Goal: Use online tool/utility: Utilize a website feature to perform a specific function

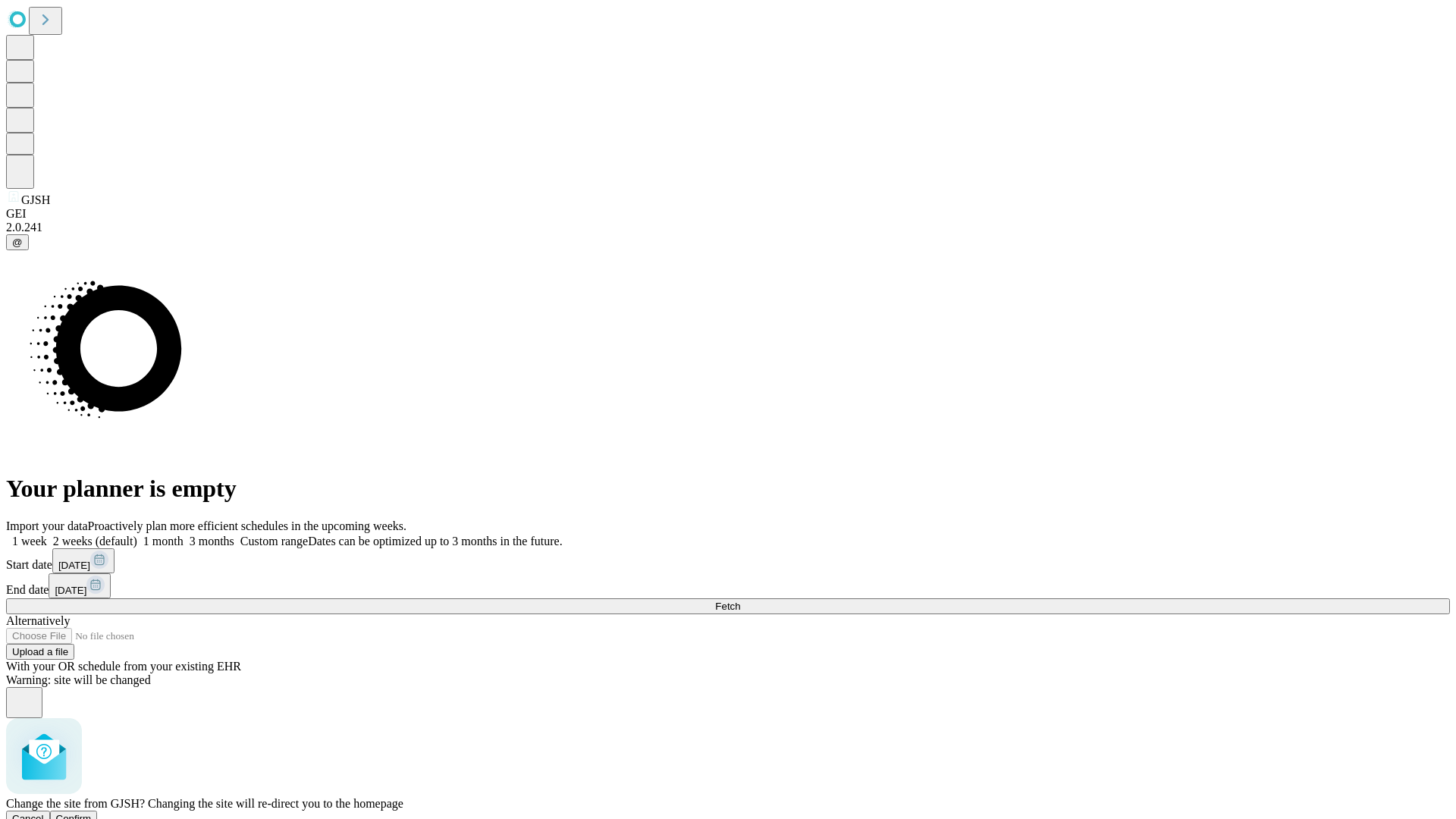
click at [91, 813] on span "Confirm" at bounding box center [74, 819] width 36 height 11
click at [47, 535] on label "1 week" at bounding box center [27, 541] width 41 height 13
click at [740, 601] on span "Fetch" at bounding box center [728, 607] width 25 height 11
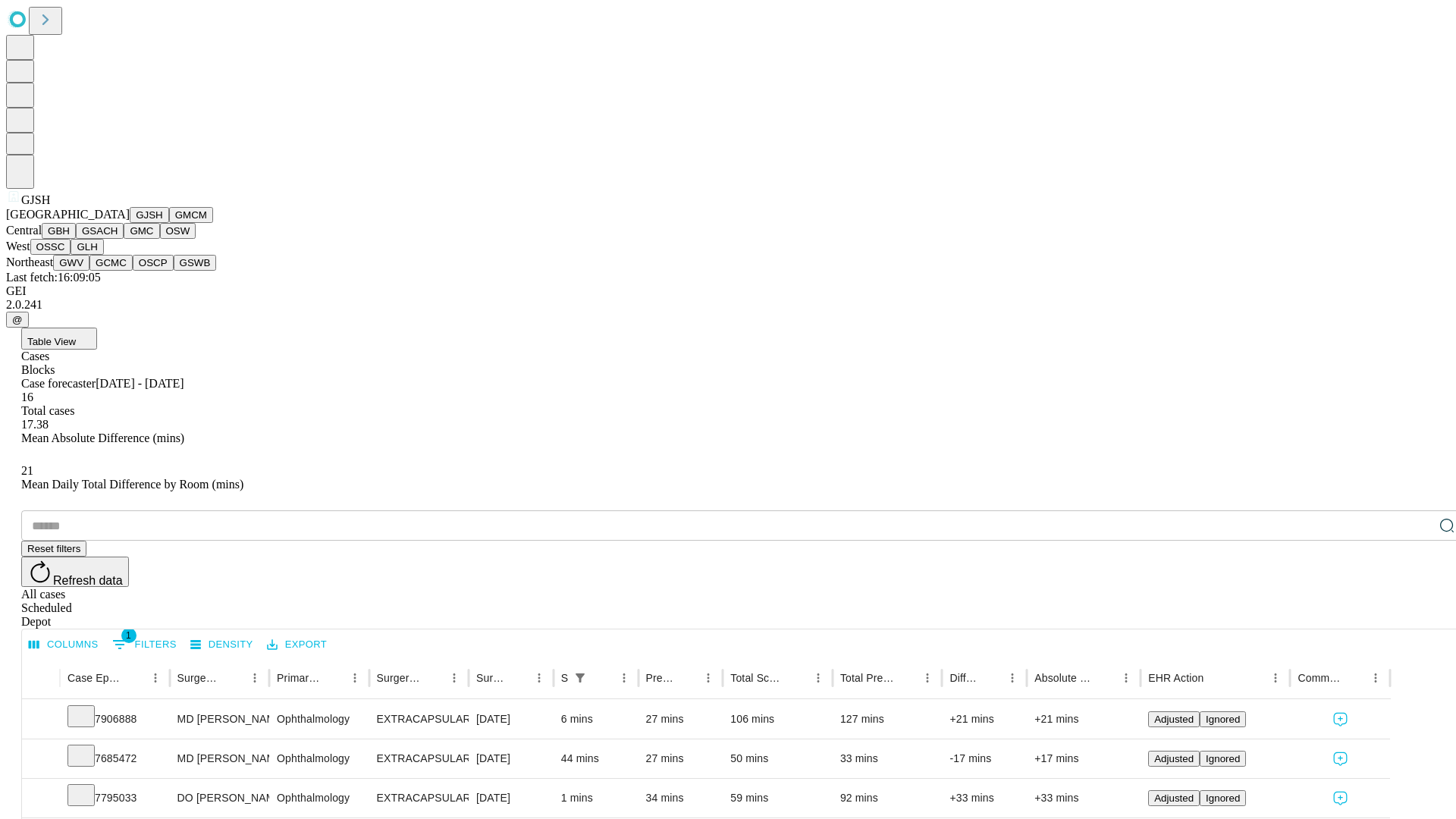
click at [169, 223] on button "GMCM" at bounding box center [191, 214] width 44 height 16
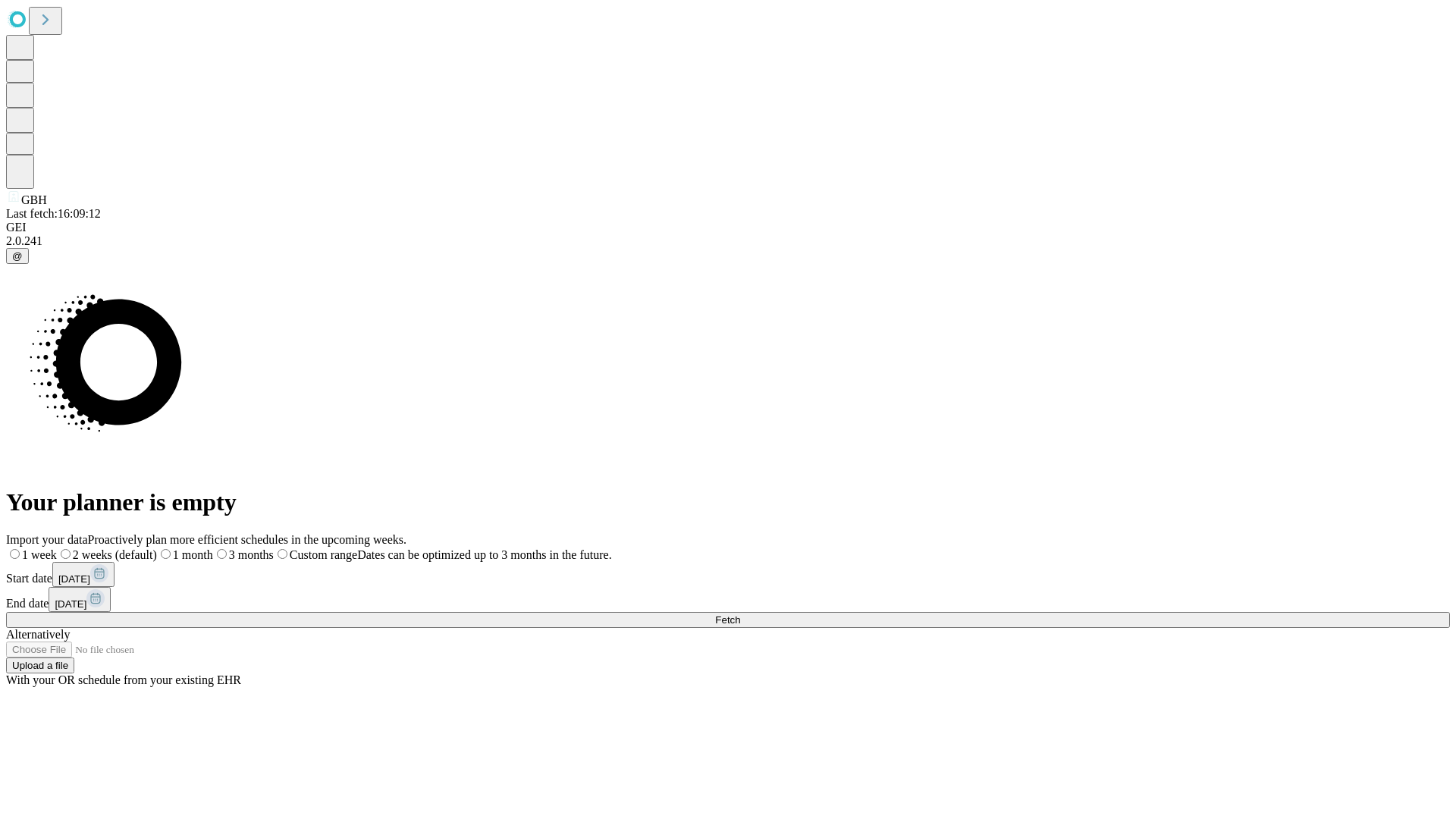
click at [57, 548] on label "1 week" at bounding box center [31, 555] width 51 height 13
click at [740, 614] on span "Fetch" at bounding box center [728, 620] width 25 height 11
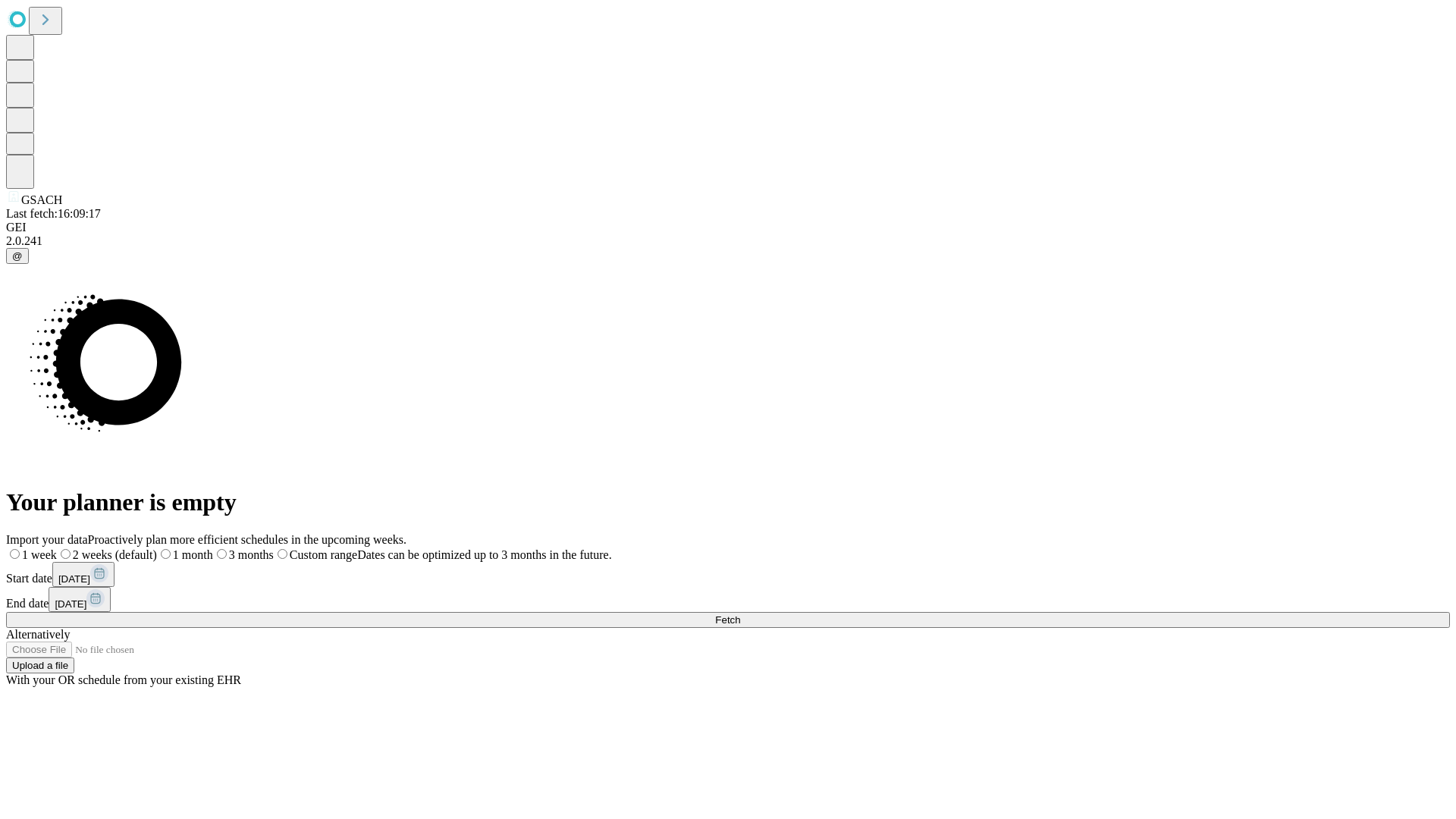
click at [740, 614] on span "Fetch" at bounding box center [728, 620] width 25 height 11
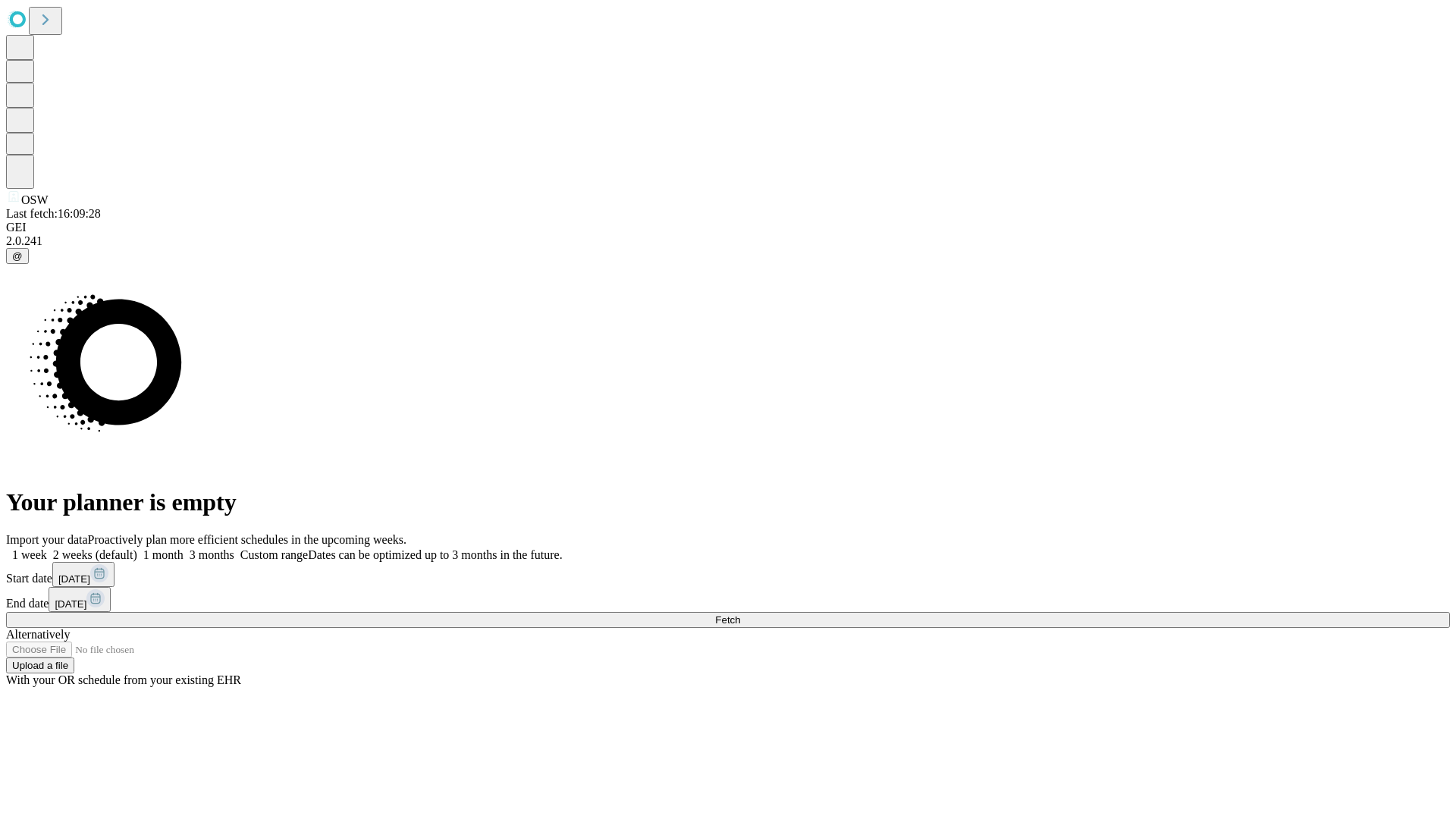
click at [47, 548] on label "1 week" at bounding box center [27, 555] width 41 height 13
click at [740, 614] on span "Fetch" at bounding box center [728, 620] width 25 height 11
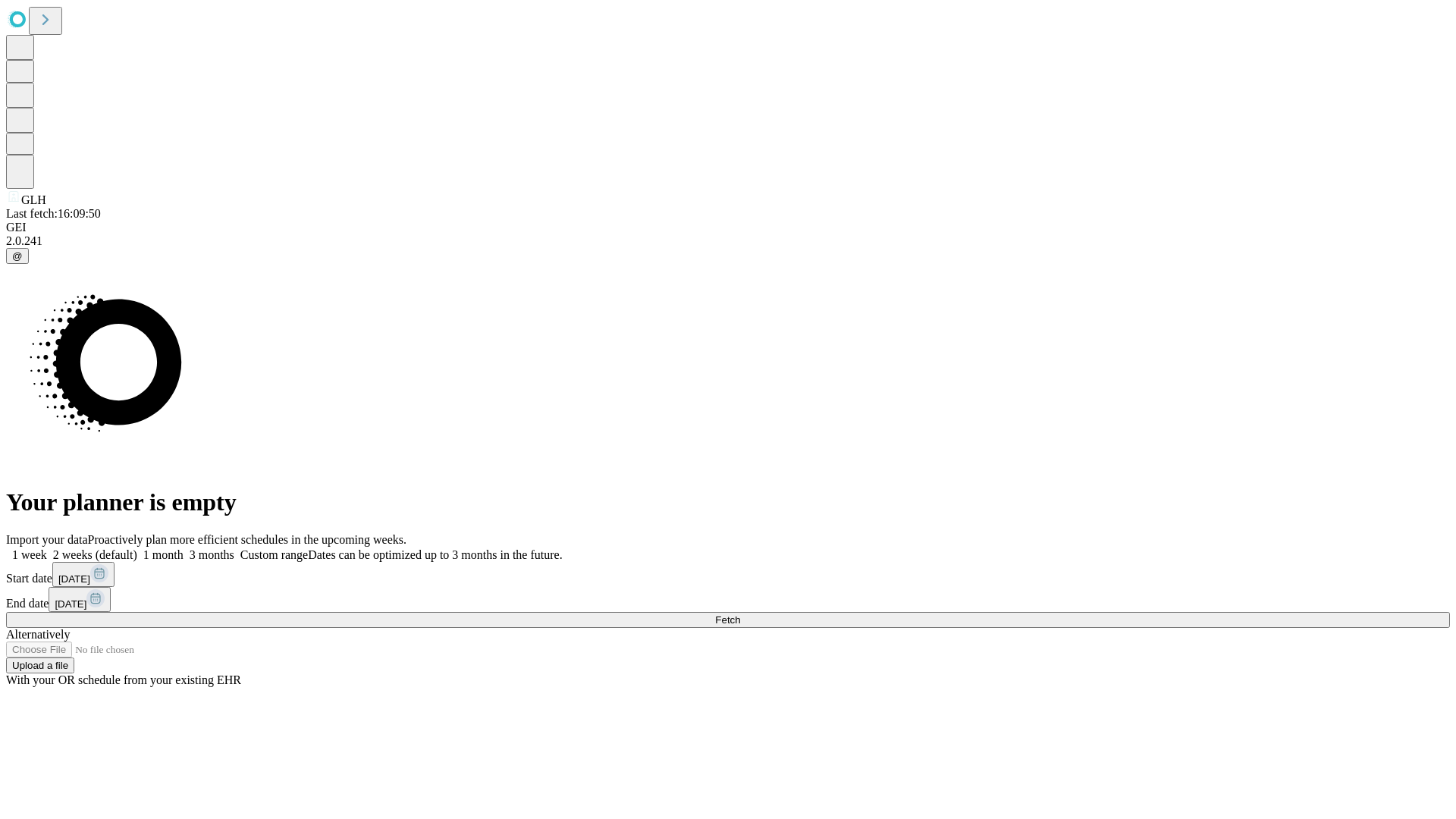
click at [47, 548] on label "1 week" at bounding box center [27, 555] width 41 height 13
click at [740, 614] on span "Fetch" at bounding box center [728, 620] width 25 height 11
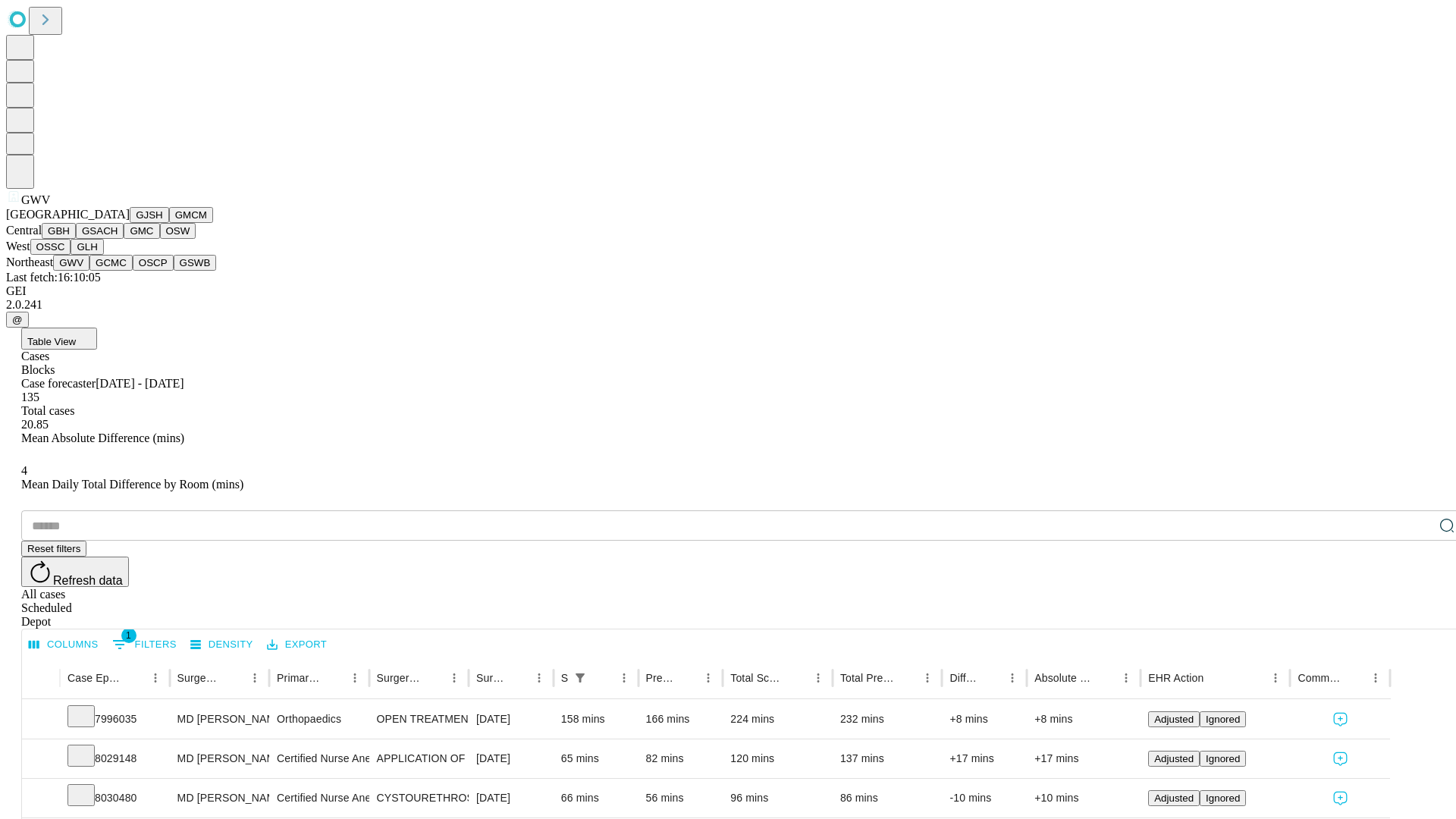
click at [117, 271] on button "GCMC" at bounding box center [111, 262] width 43 height 16
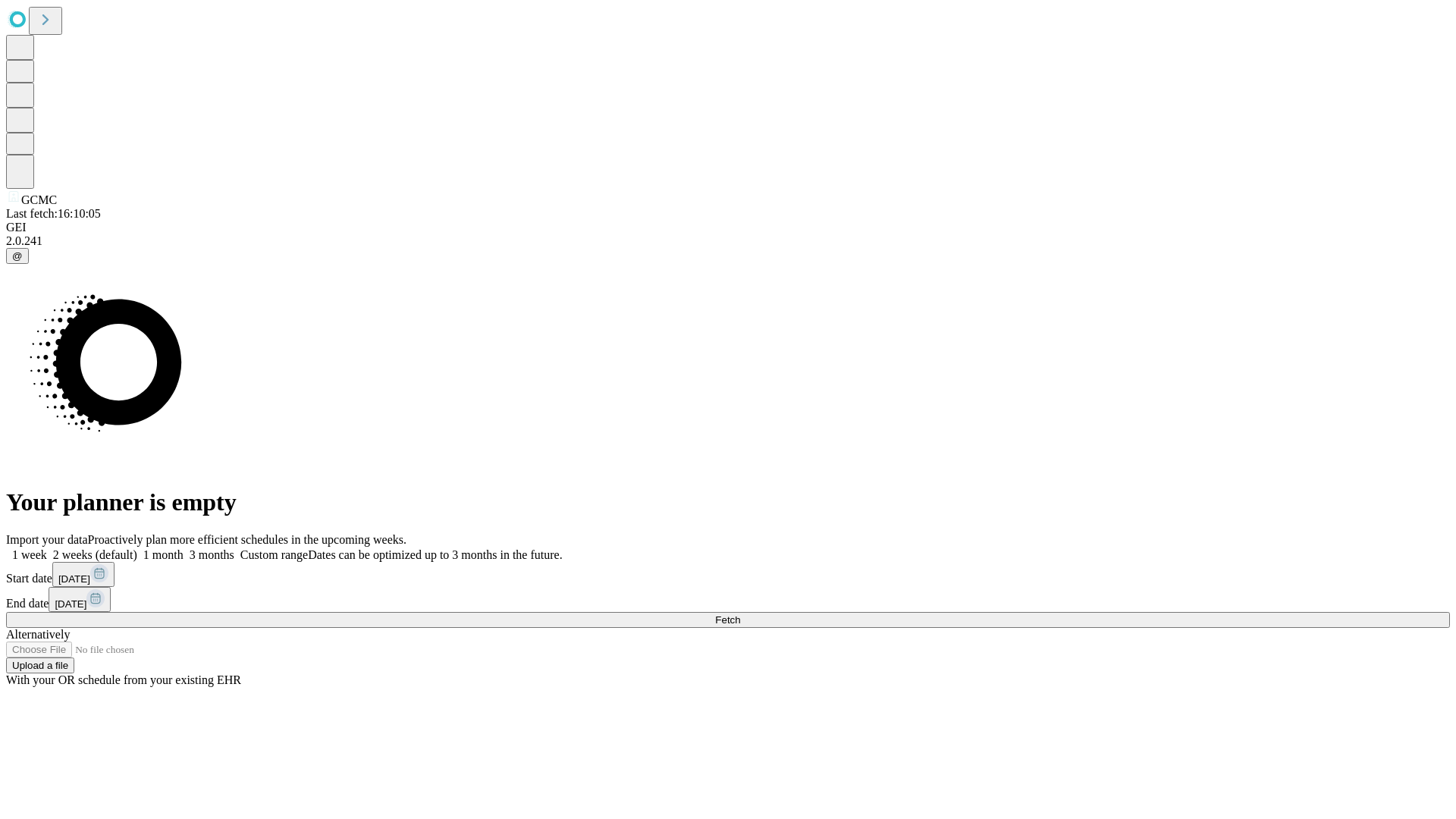
click at [47, 548] on label "1 week" at bounding box center [27, 555] width 41 height 13
click at [740, 614] on span "Fetch" at bounding box center [728, 620] width 25 height 11
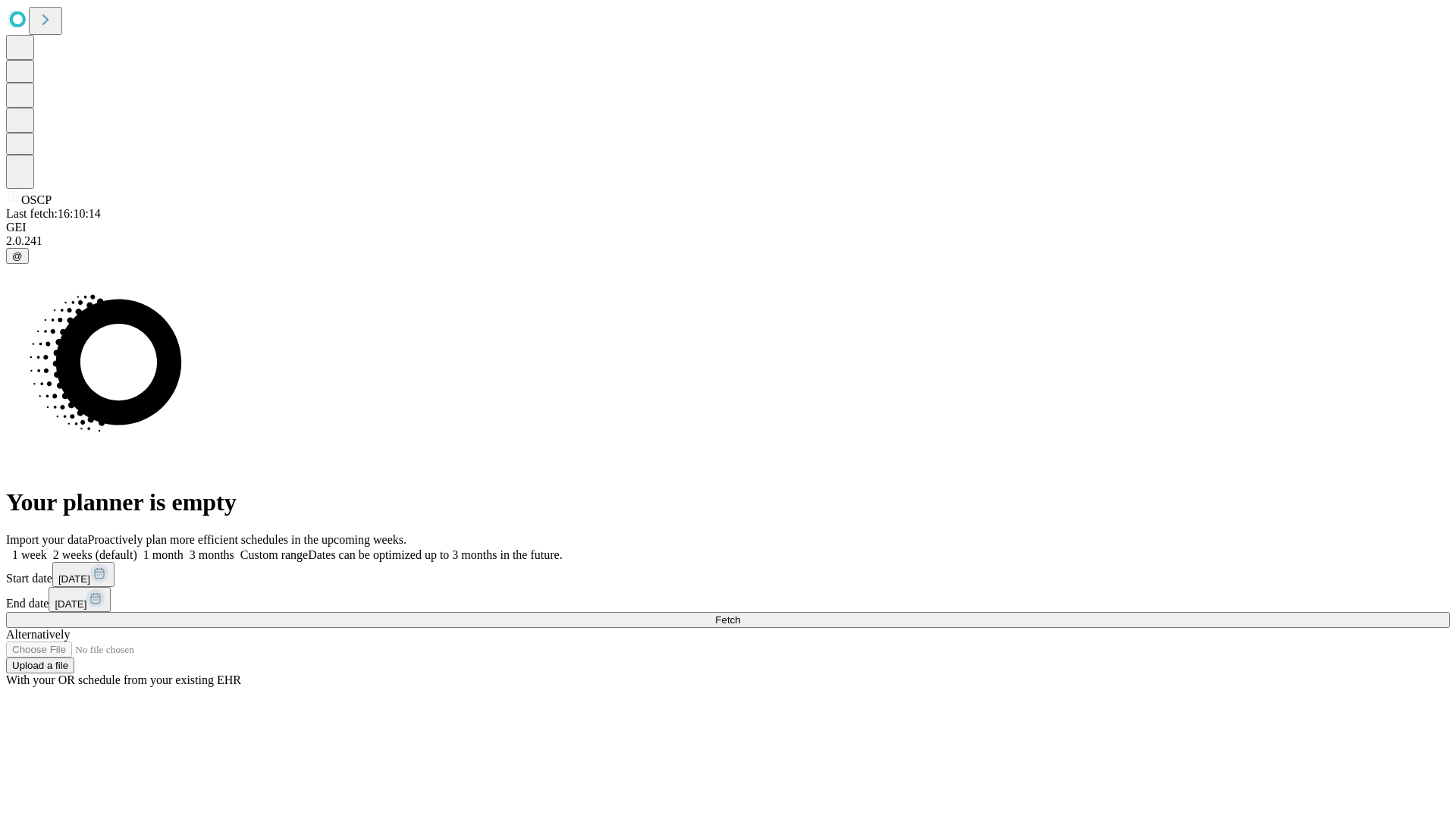
click at [47, 548] on label "1 week" at bounding box center [27, 555] width 41 height 13
click at [740, 614] on span "Fetch" at bounding box center [728, 620] width 25 height 11
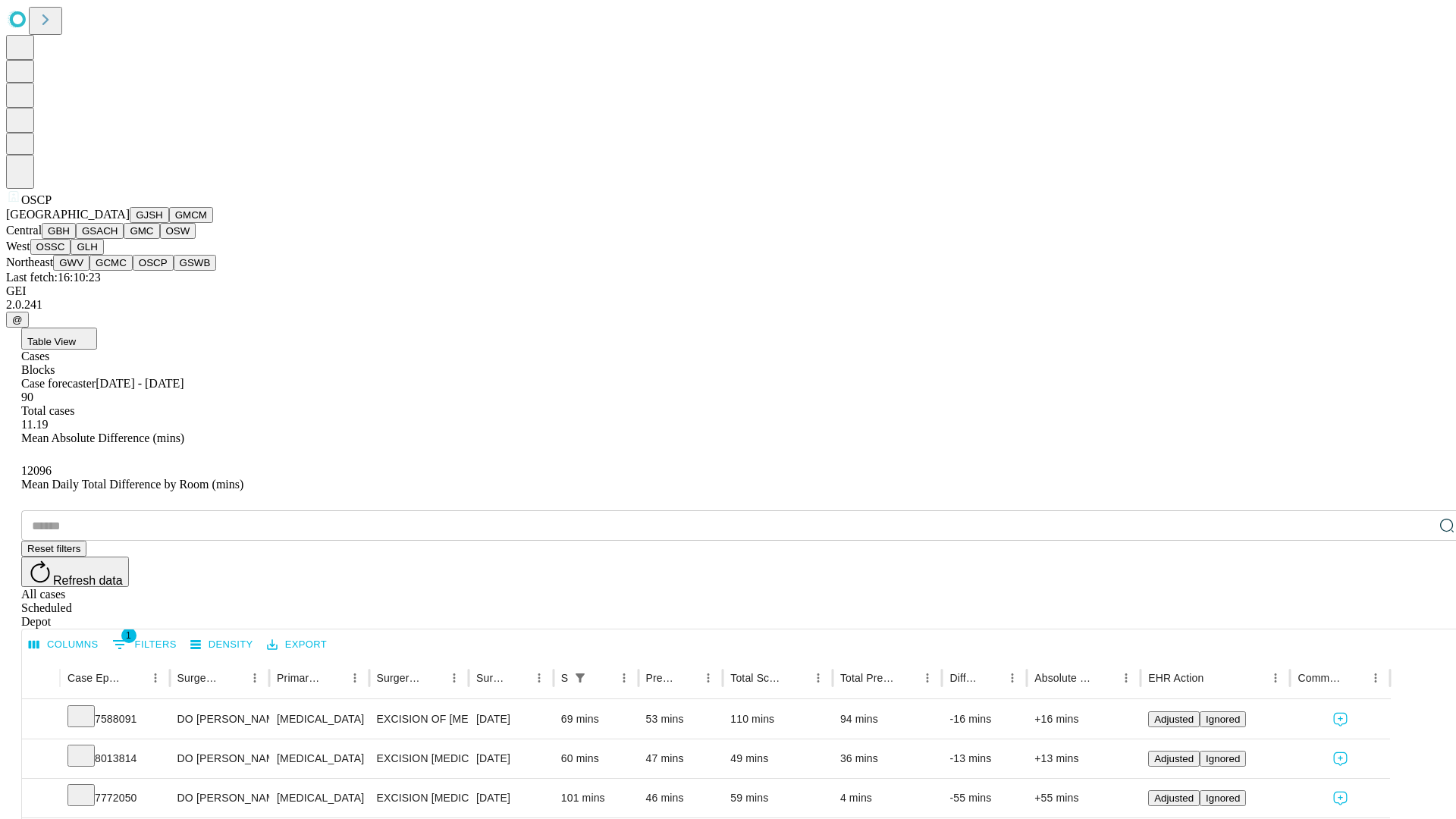
click at [174, 271] on button "GSWB" at bounding box center [195, 262] width 43 height 16
